Goal: Task Accomplishment & Management: Use online tool/utility

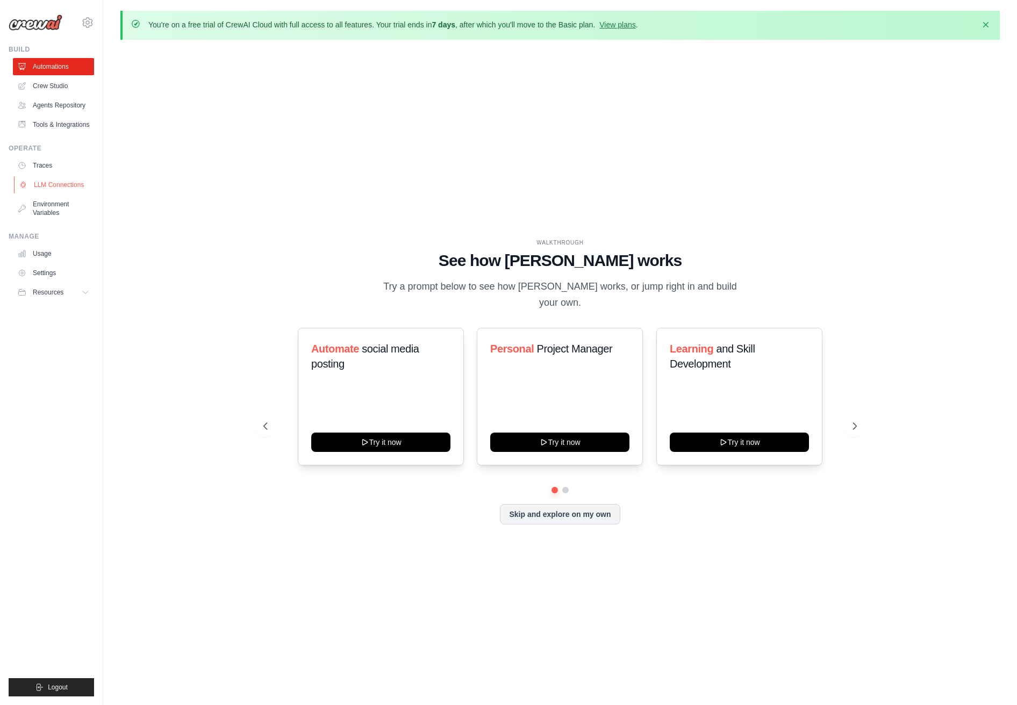
click at [60, 181] on link "LLM Connections" at bounding box center [54, 184] width 81 height 17
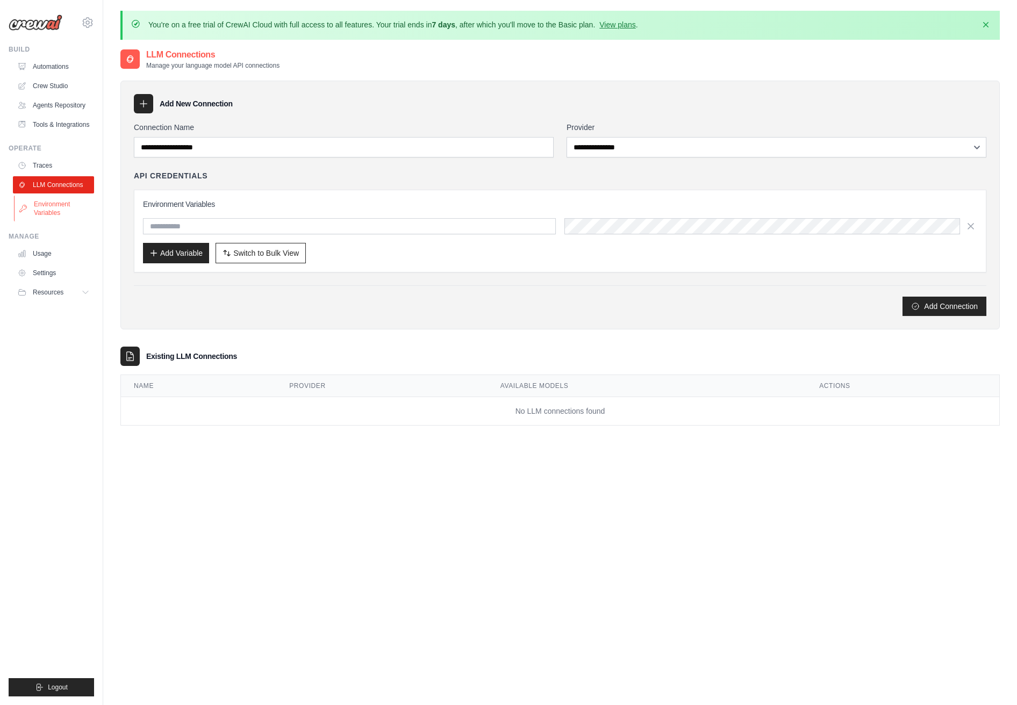
click at [51, 214] on link "Environment Variables" at bounding box center [54, 209] width 81 height 26
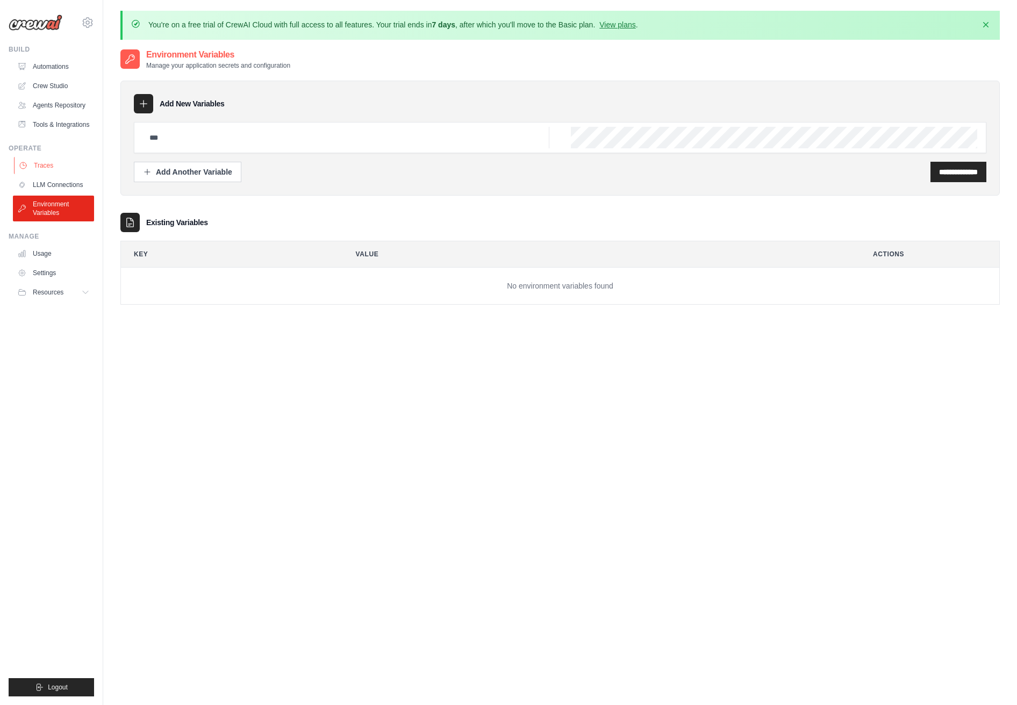
click at [44, 172] on link "Traces" at bounding box center [54, 165] width 81 height 17
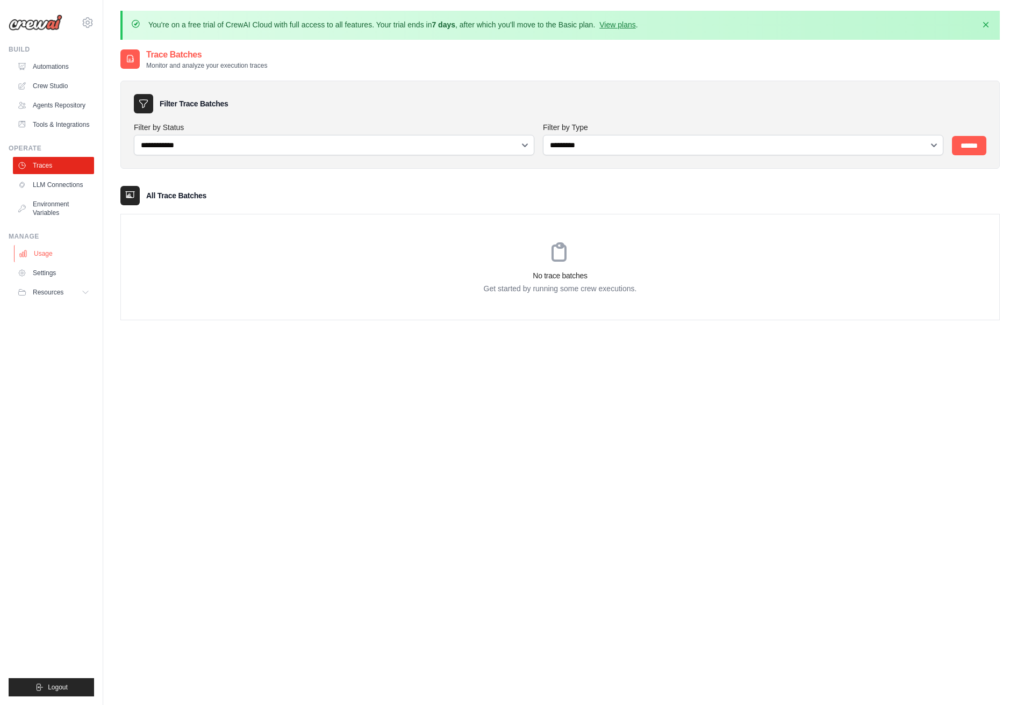
click at [47, 258] on link "Usage" at bounding box center [54, 253] width 81 height 17
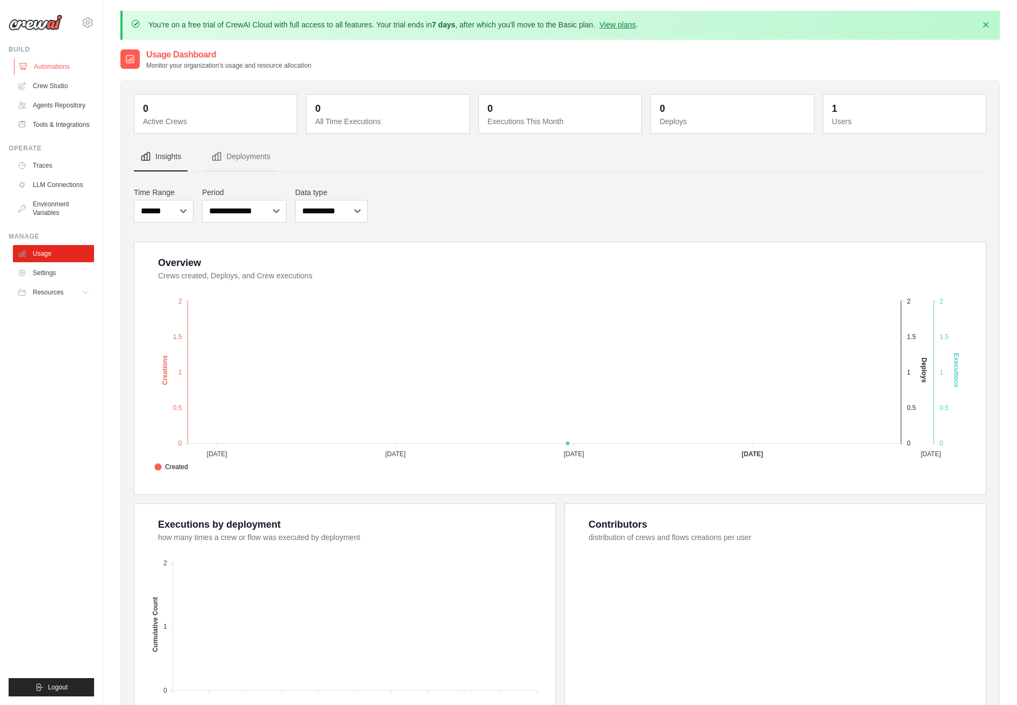
click at [55, 68] on link "Automations" at bounding box center [54, 66] width 81 height 17
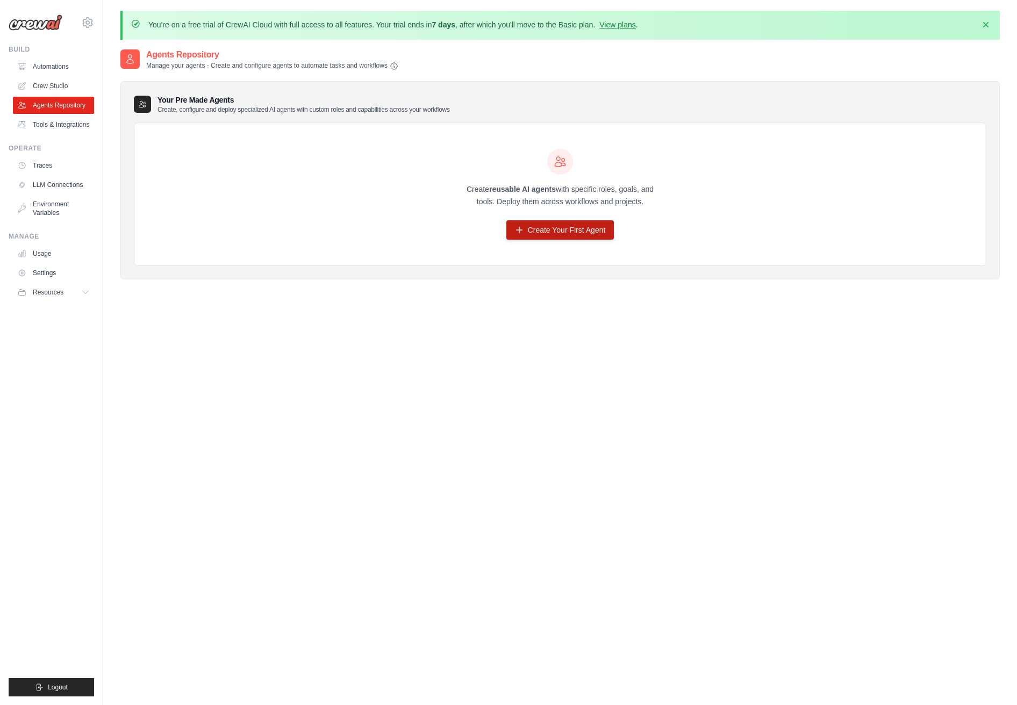
click at [572, 233] on link "Create Your First Agent" at bounding box center [560, 229] width 108 height 19
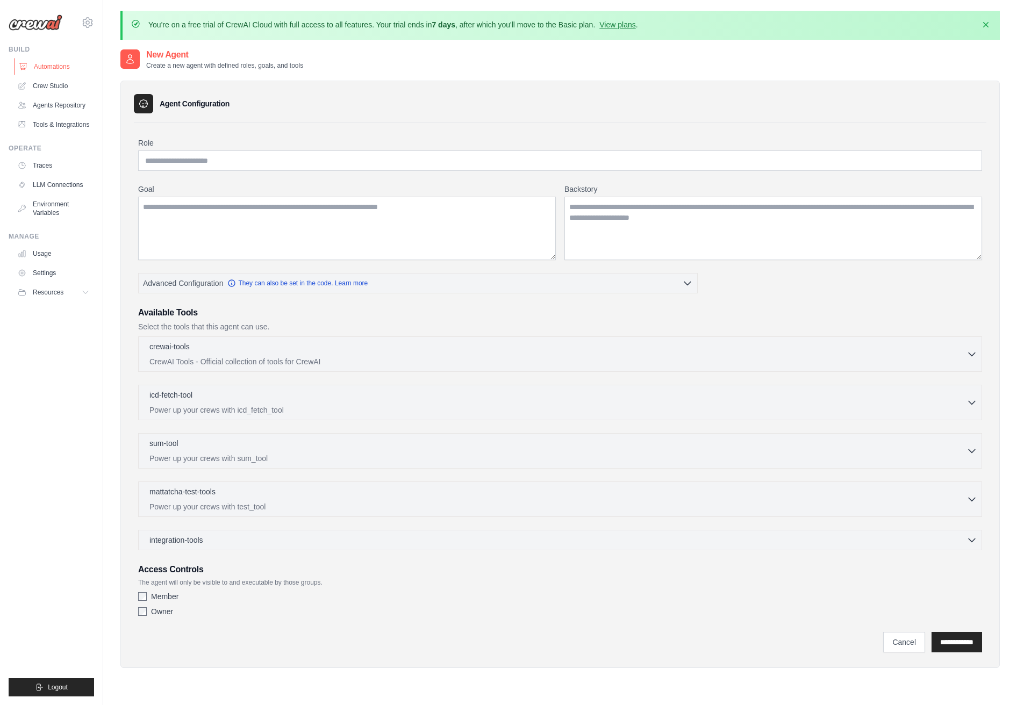
click at [44, 72] on link "Automations" at bounding box center [54, 66] width 81 height 17
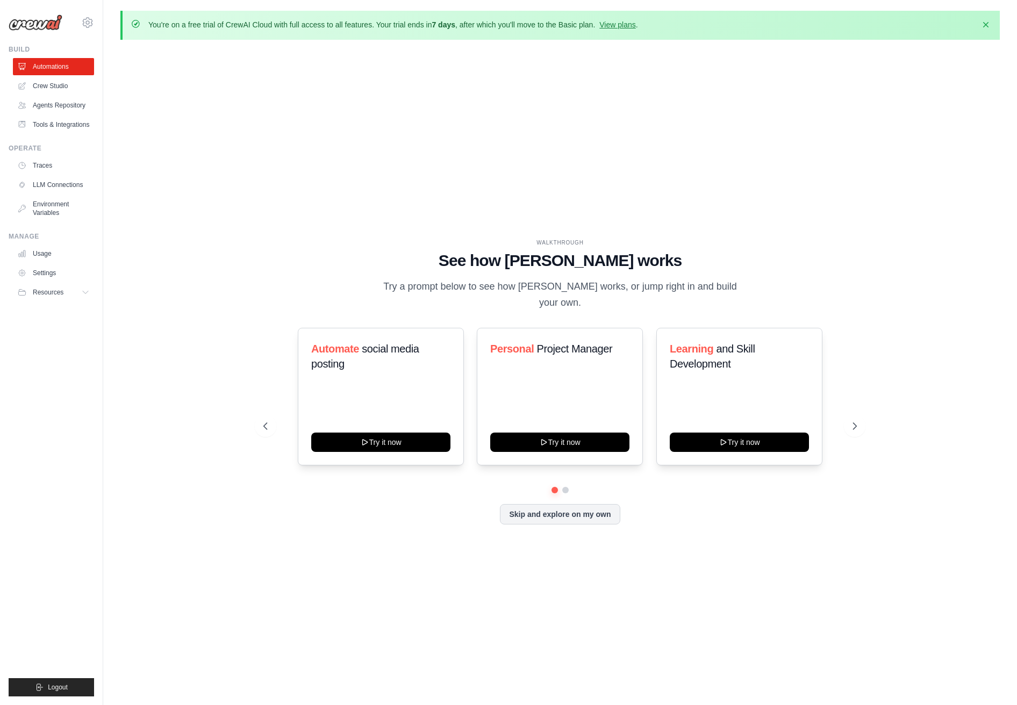
click at [840, 425] on div "Automate social media posting Try it now Personal Project Manager Try it now Le…" at bounding box center [560, 397] width 594 height 138
click at [858, 421] on icon at bounding box center [856, 426] width 11 height 11
click at [725, 437] on icon at bounding box center [723, 441] width 9 height 9
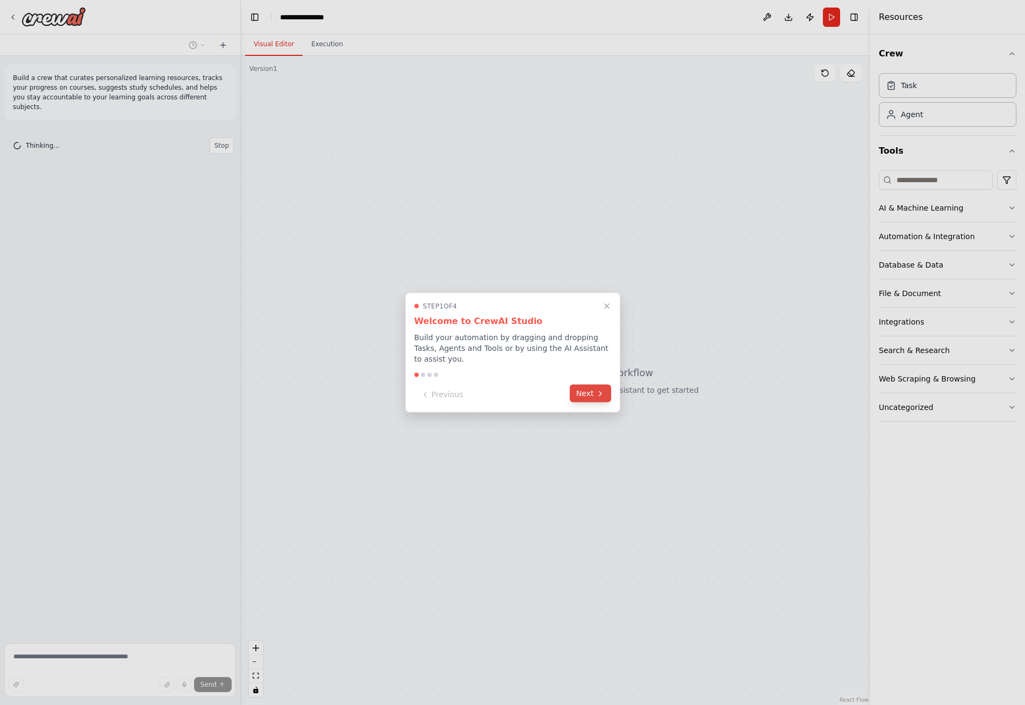
click at [595, 397] on button "Next" at bounding box center [590, 394] width 41 height 18
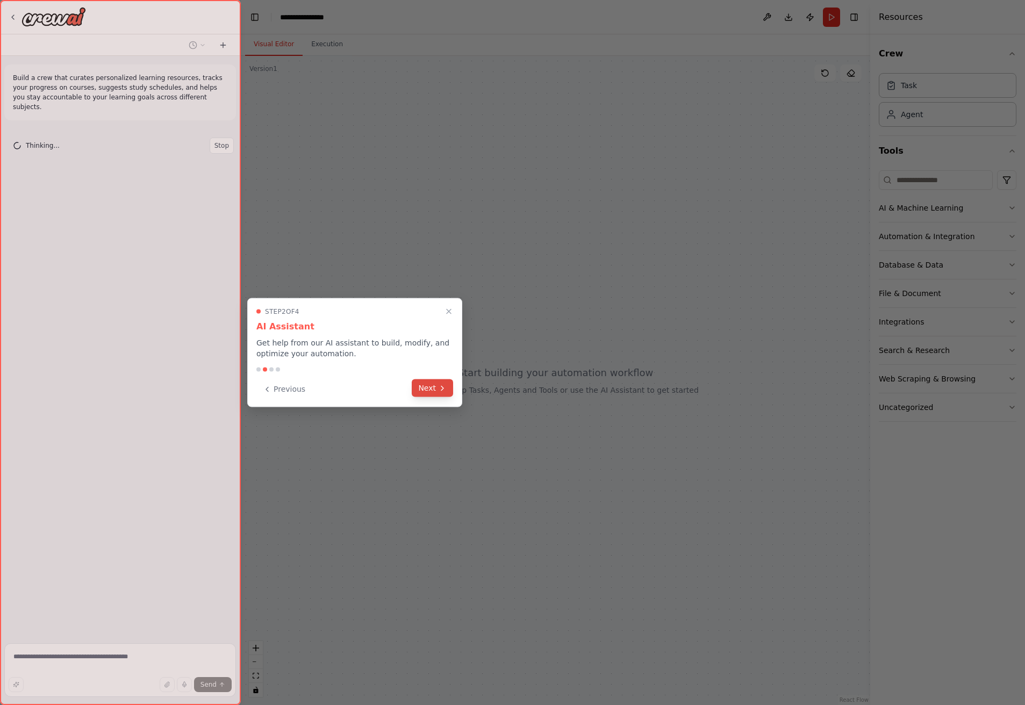
click at [442, 396] on button "Next" at bounding box center [432, 389] width 41 height 18
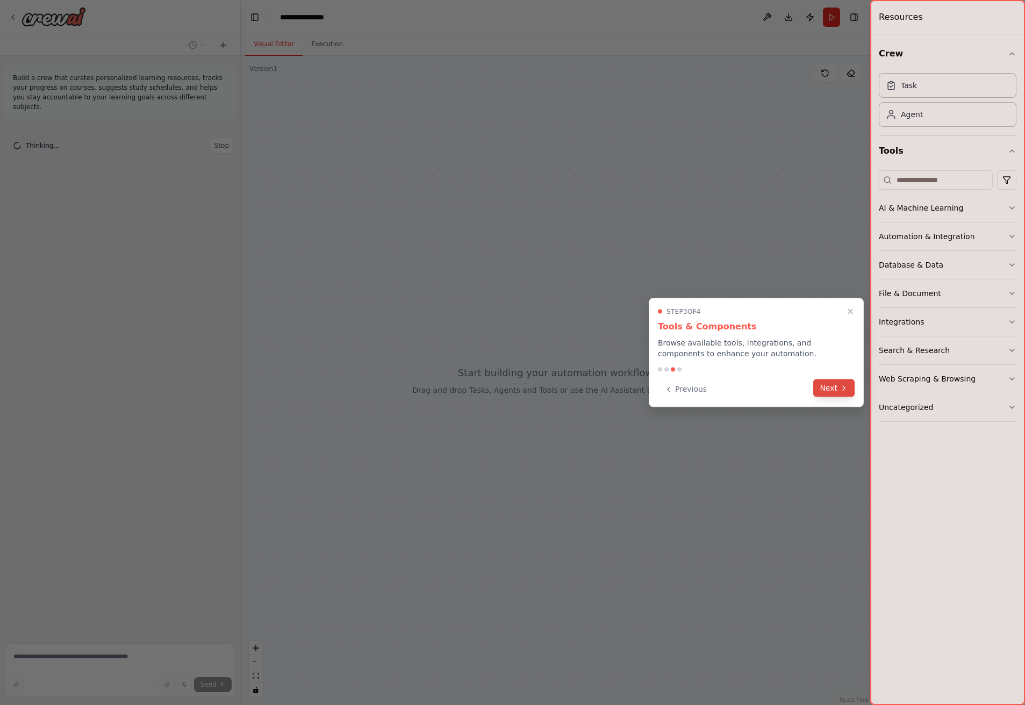
click at [824, 389] on button "Next" at bounding box center [833, 389] width 41 height 18
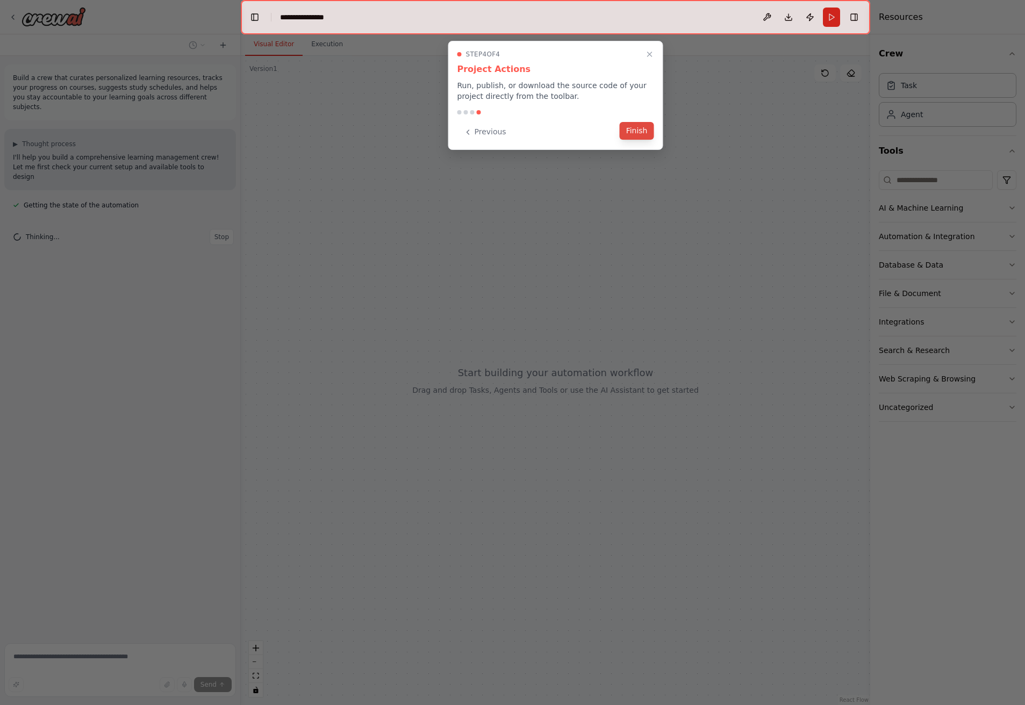
click at [633, 136] on button "Finish" at bounding box center [637, 131] width 34 height 18
